Goal: Transaction & Acquisition: Purchase product/service

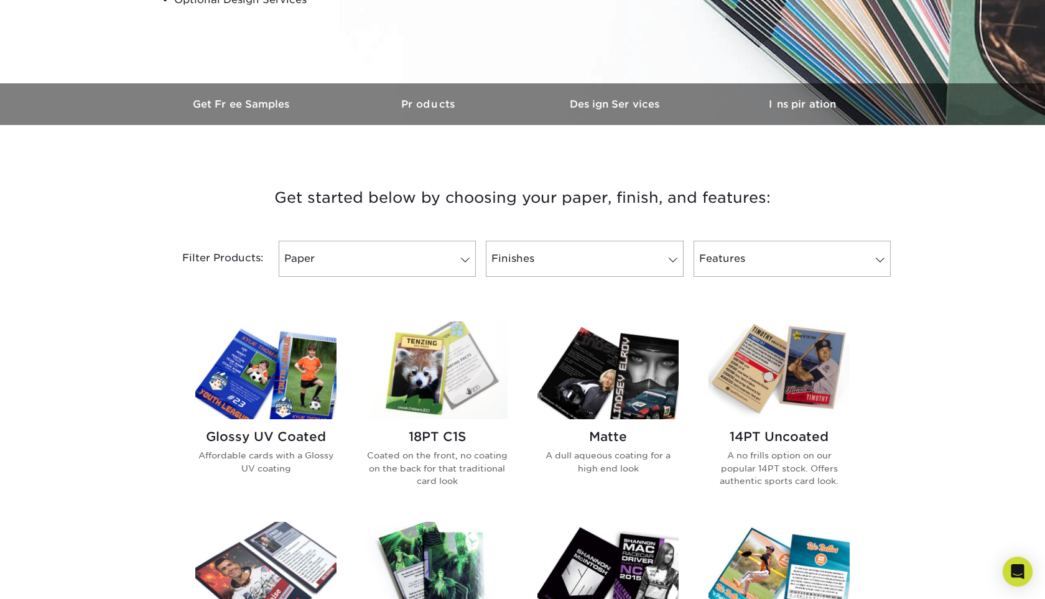
scroll to position [348, 0]
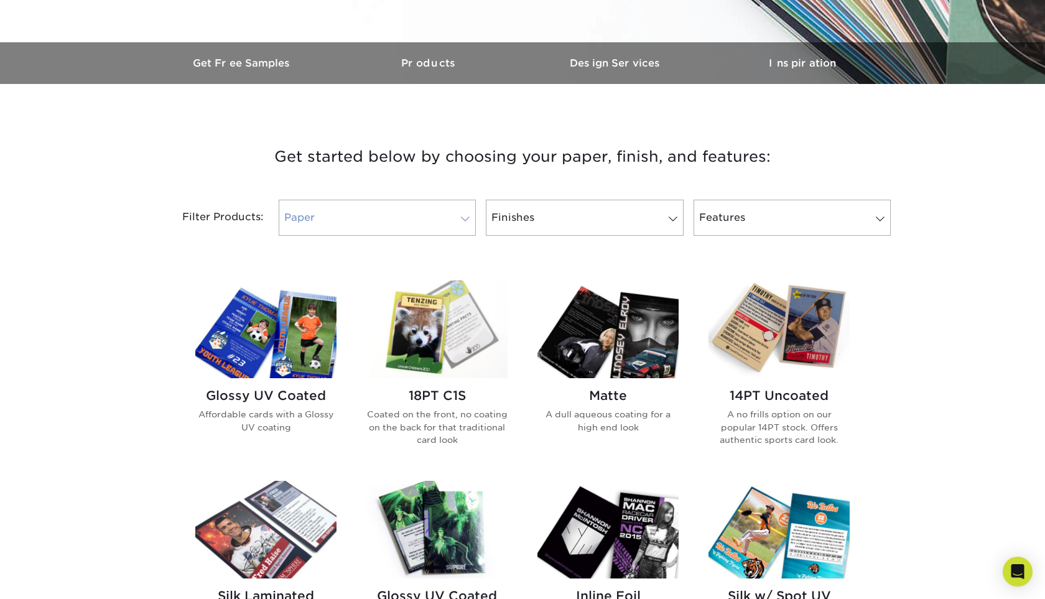
click at [403, 205] on link "Paper" at bounding box center [377, 218] width 197 height 36
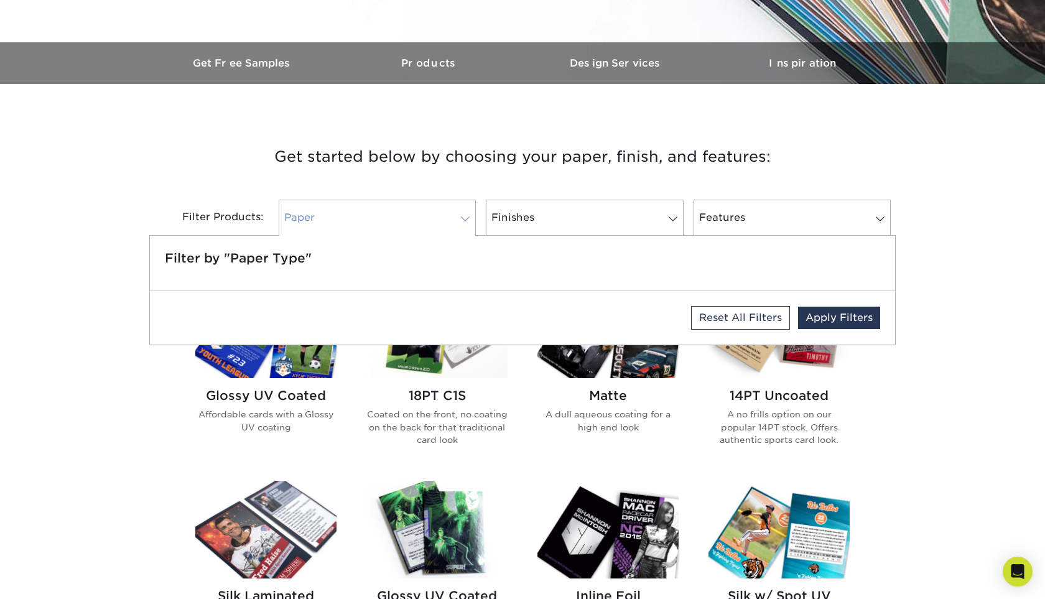
click at [403, 210] on link "Paper" at bounding box center [377, 218] width 197 height 36
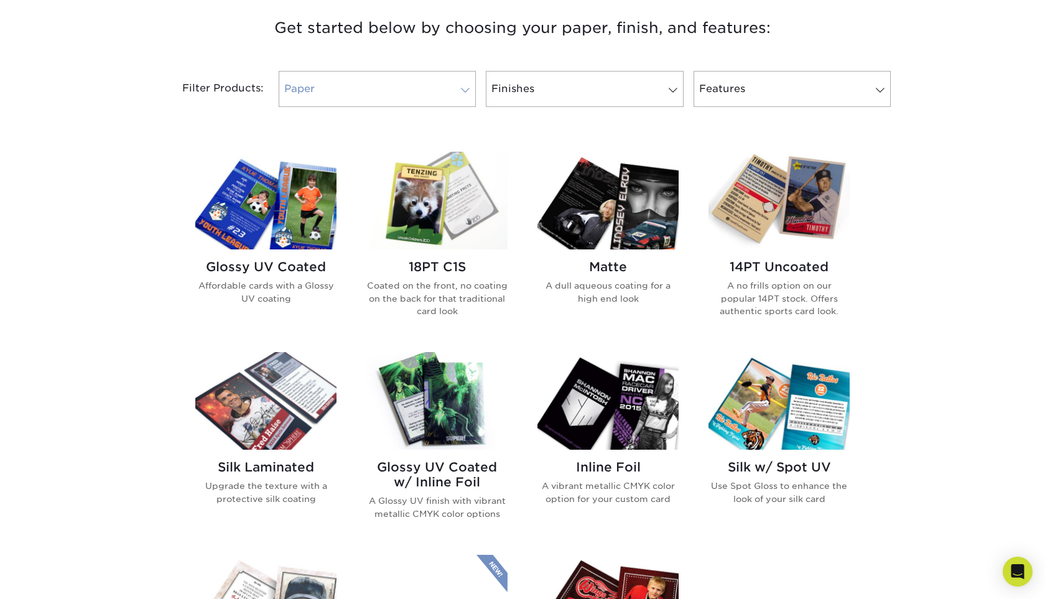
scroll to position [481, 0]
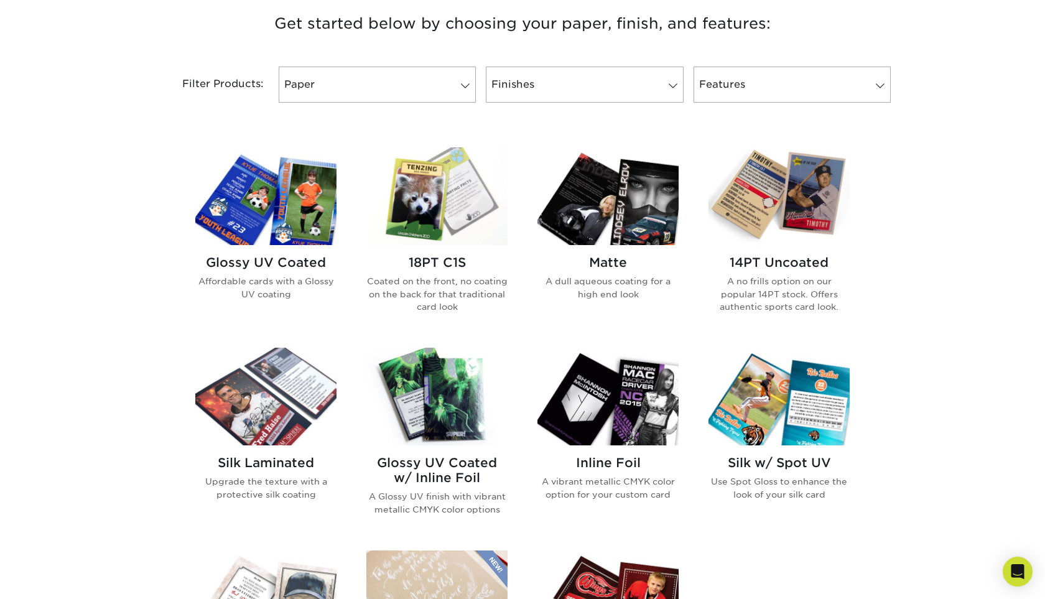
click at [810, 212] on img at bounding box center [778, 196] width 141 height 98
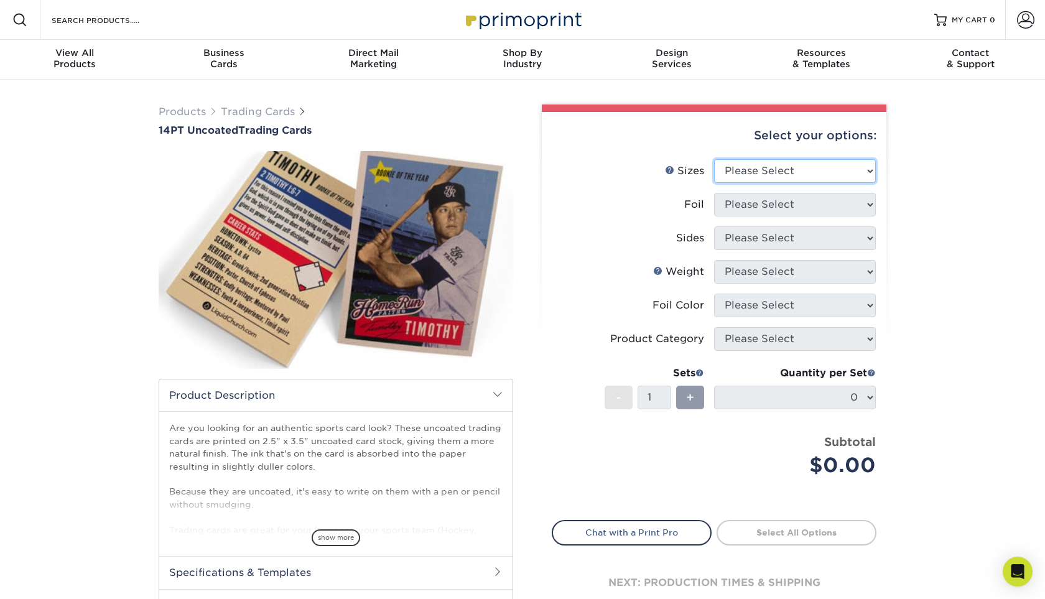
click at [871, 172] on select "Please Select 2.5" x 3.5"" at bounding box center [795, 171] width 162 height 24
select select "2.50x3.50"
click at [714, 159] on select "Please Select 2.5" x 3.5"" at bounding box center [795, 171] width 162 height 24
click at [859, 202] on select "Please Select Yes No" at bounding box center [795, 205] width 162 height 24
select select "0"
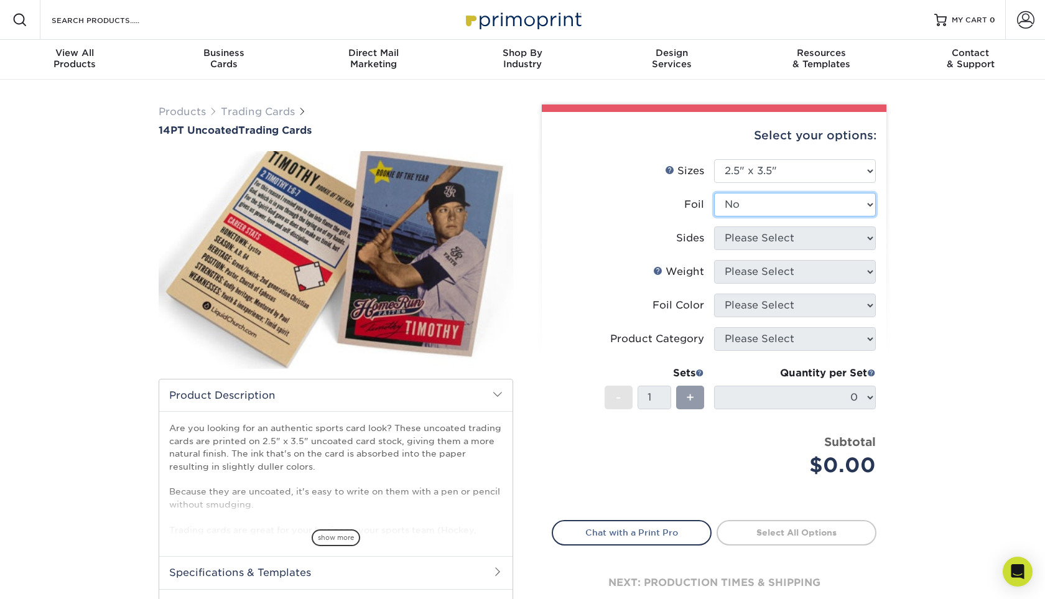
click at [714, 193] on select "Please Select Yes No" at bounding box center [795, 205] width 162 height 24
click at [844, 238] on select "Please Select Print Both Sides Print Front Only" at bounding box center [795, 238] width 162 height 24
select select "13abbda7-1d64-4f25-8bb2-c179b224825d"
click at [714, 226] on select "Please Select Print Both Sides Print Front Only" at bounding box center [795, 238] width 162 height 24
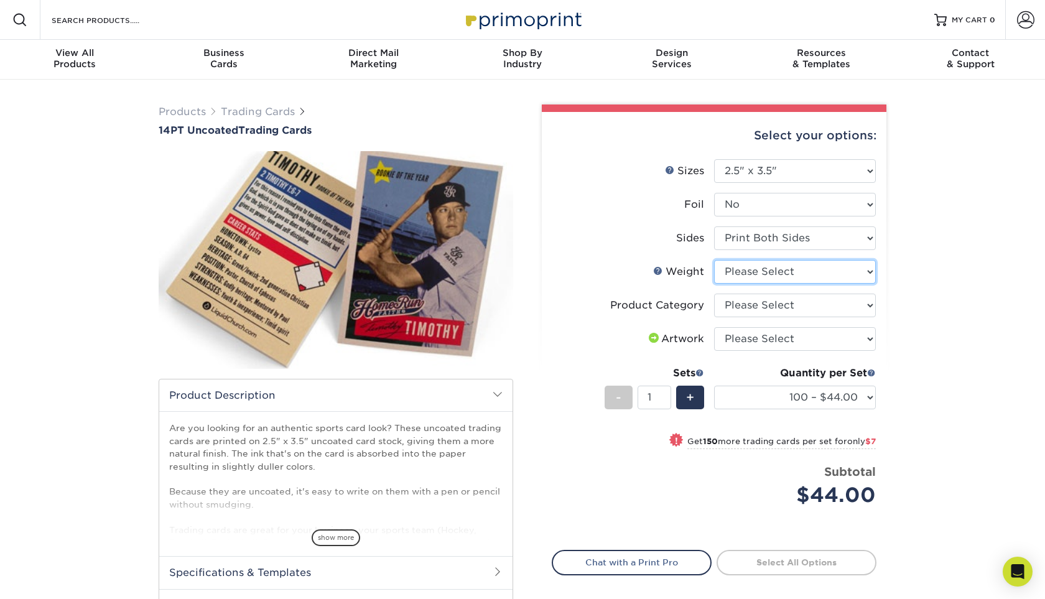
click at [847, 267] on select "Please Select 14PT Uncoated" at bounding box center [795, 272] width 162 height 24
select select "14PT Uncoated"
click at [714, 260] on select "Please Select 14PT Uncoated" at bounding box center [795, 272] width 162 height 24
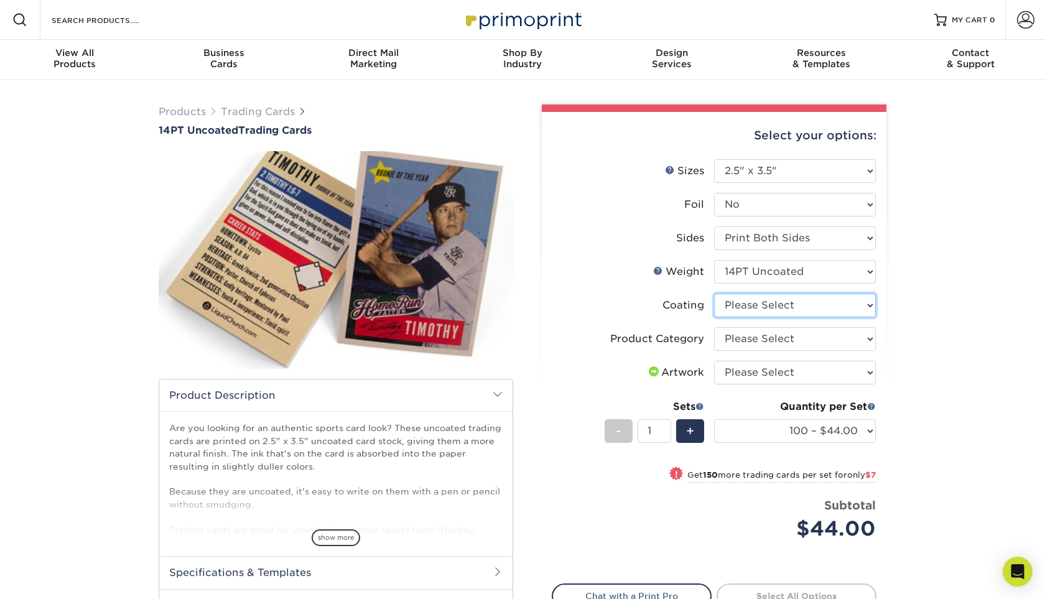
click at [861, 301] on select at bounding box center [795, 305] width 162 height 24
select select "3e7618de-abca-4bda-9f97-8b9129e913d8"
click at [714, 293] on select at bounding box center [795, 305] width 162 height 24
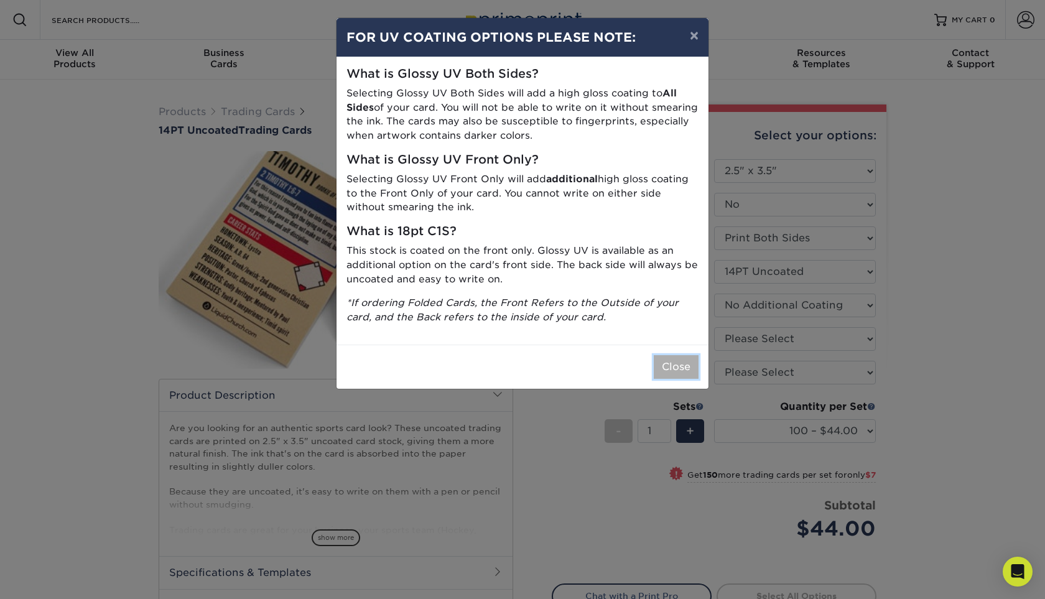
click at [679, 361] on button "Close" at bounding box center [676, 367] width 45 height 24
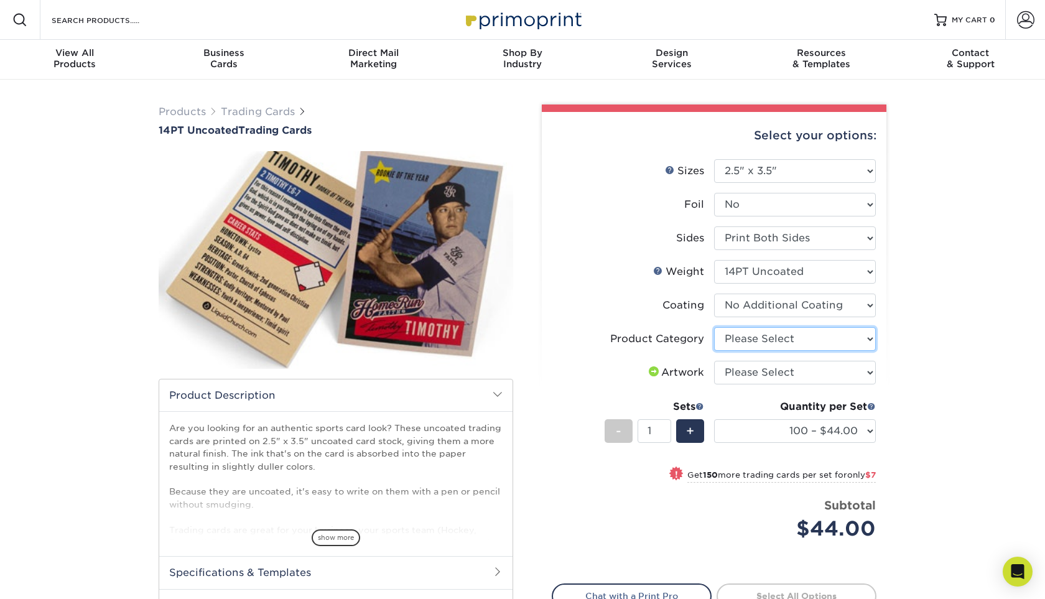
click at [866, 336] on select "Please Select Trading Cards" at bounding box center [795, 339] width 162 height 24
select select "c2f9bce9-36c2-409d-b101-c29d9d031e18"
click at [714, 327] on select "Please Select Trading Cards" at bounding box center [795, 339] width 162 height 24
click at [862, 367] on select "Please Select I will upload files I need a design - $100" at bounding box center [795, 373] width 162 height 24
select select "upload"
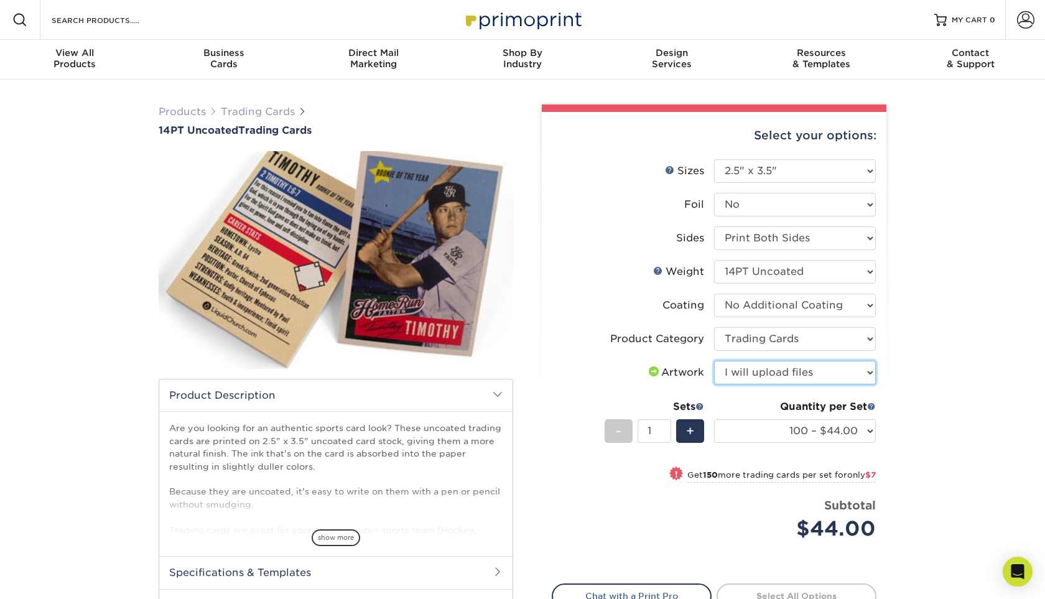
click at [714, 361] on select "Please Select I will upload files I need a design - $100" at bounding box center [795, 373] width 162 height 24
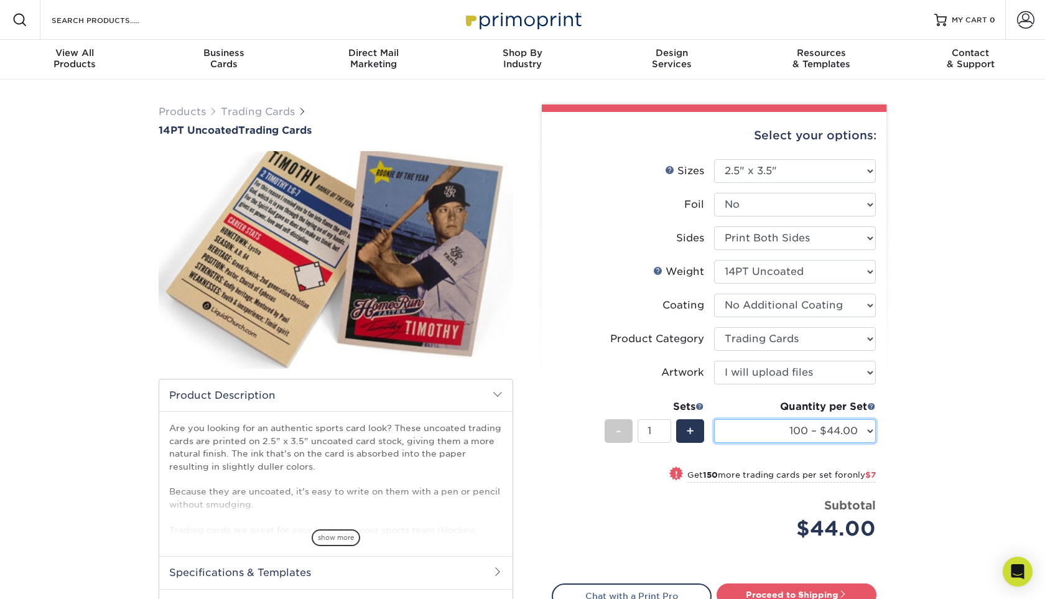
click at [868, 426] on select "100 – $44.00 250 – $51.00 500 – $54.00 1000 – $78.00 2500 – $148.00 5000 – $198…" at bounding box center [795, 431] width 162 height 24
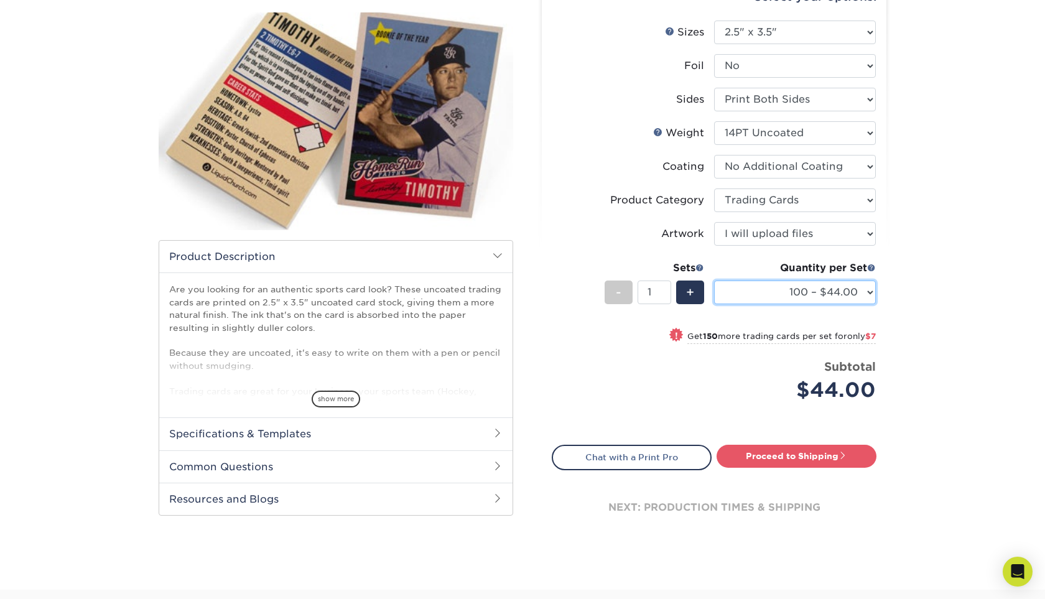
scroll to position [141, 0]
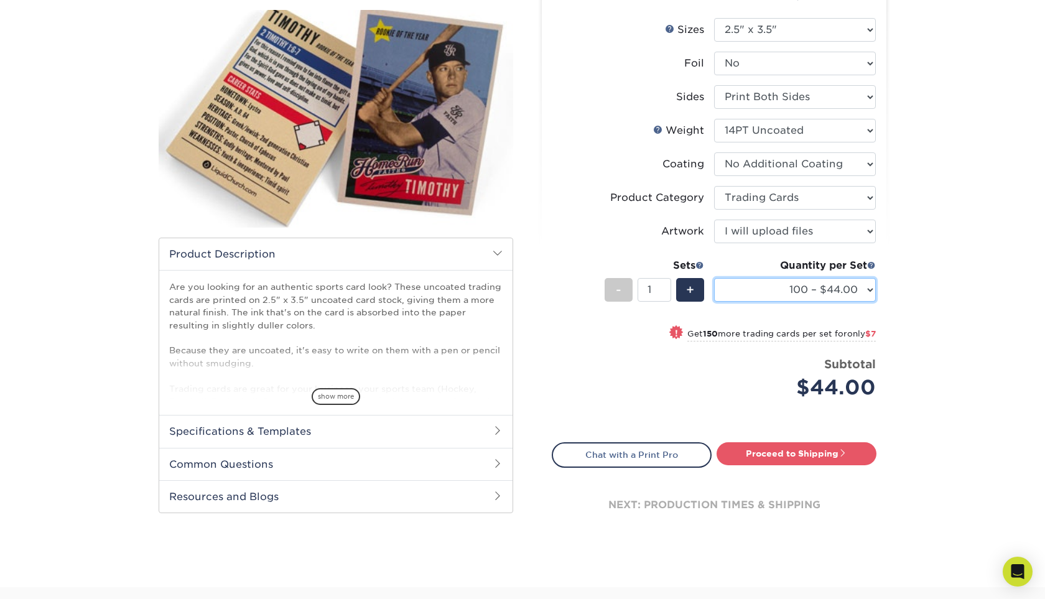
click at [856, 288] on select "100 – $44.00 250 – $51.00 500 – $54.00 1000 – $78.00 2500 – $148.00 5000 – $198…" at bounding box center [795, 290] width 162 height 24
click at [714, 278] on select "100 – $44.00 250 – $51.00 500 – $54.00 1000 – $78.00 2500 – $148.00 5000 – $198…" at bounding box center [795, 290] width 162 height 24
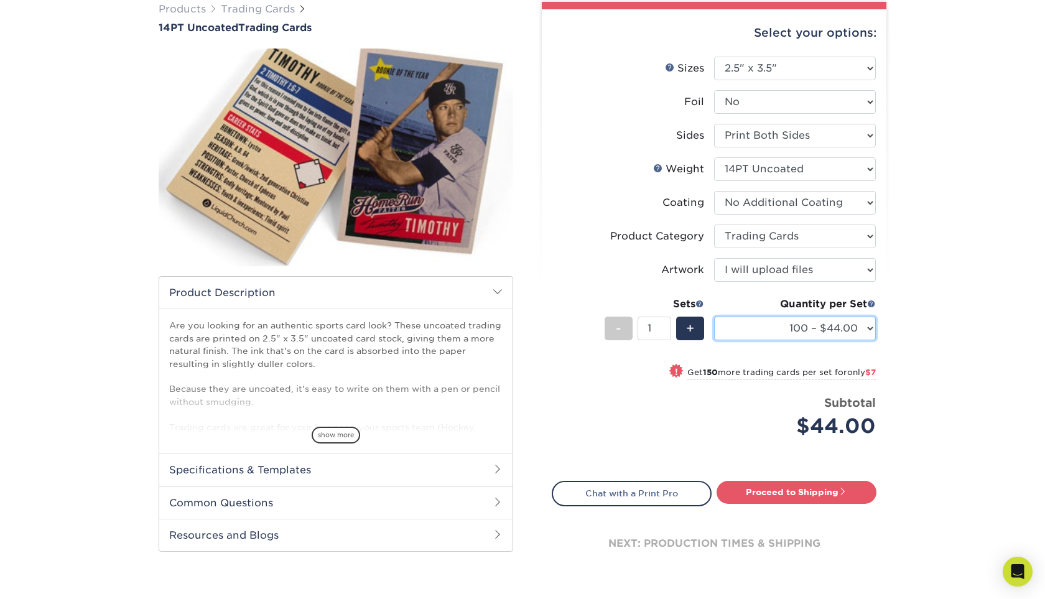
scroll to position [0, 0]
